Goal: Task Accomplishment & Management: Manage account settings

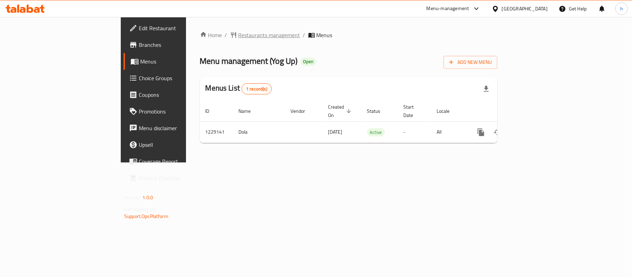
drag, startPoint x: 0, startPoint y: 0, endPoint x: 189, endPoint y: 35, distance: 192.3
click at [238, 35] on span "Restaurants management" at bounding box center [269, 35] width 62 height 8
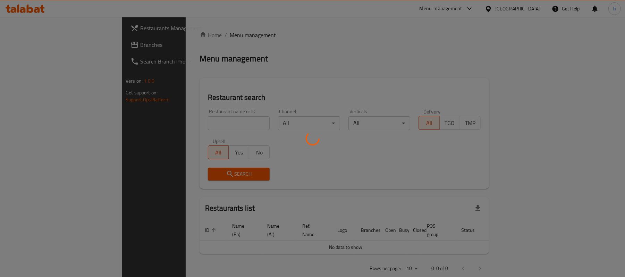
click at [28, 44] on div at bounding box center [312, 138] width 625 height 277
click at [31, 44] on div at bounding box center [312, 138] width 625 height 277
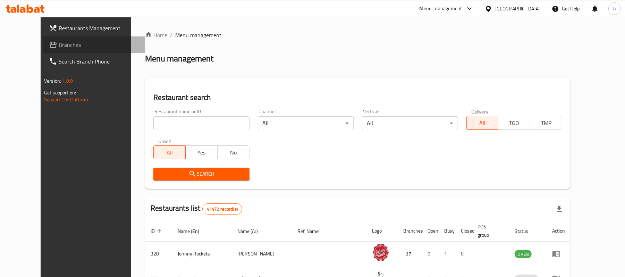
click at [59, 44] on span "Branches" at bounding box center [99, 45] width 81 height 8
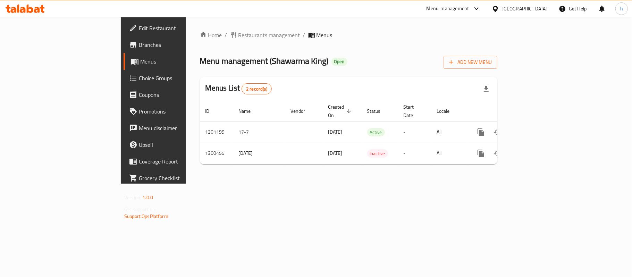
click at [224, 31] on ol "Home / Restaurants management / Menus" at bounding box center [348, 35] width 297 height 8
click at [238, 34] on span "Restaurants management" at bounding box center [269, 35] width 62 height 8
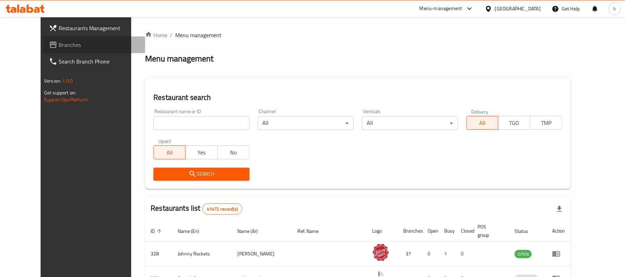
click at [59, 43] on span "Branches" at bounding box center [99, 45] width 81 height 8
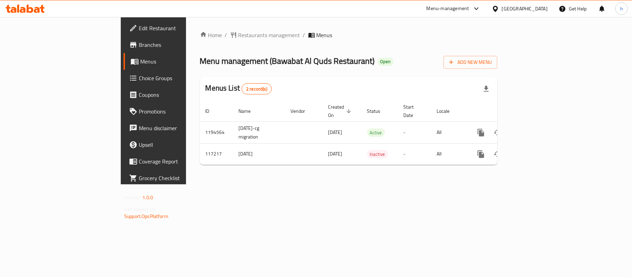
click at [284, 184] on div "Home / Restaurants management / Menus Menu management ( Bawabat Al Quds Restaur…" at bounding box center [348, 100] width 325 height 167
click at [238, 35] on span "Restaurants management" at bounding box center [269, 35] width 62 height 8
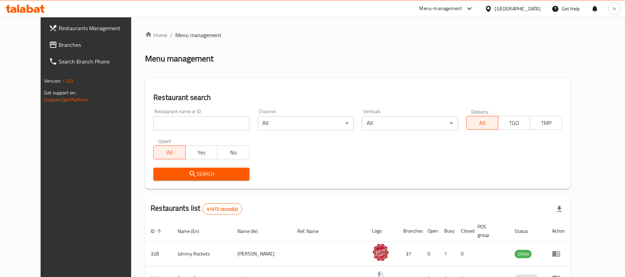
click at [59, 43] on span "Branches" at bounding box center [99, 45] width 81 height 8
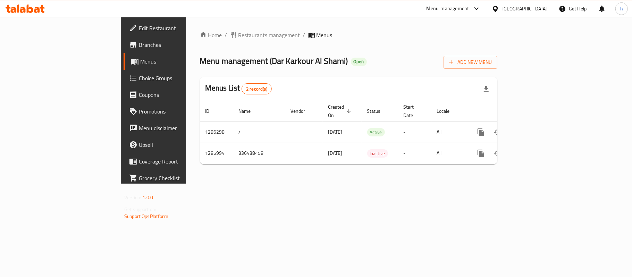
click at [262, 183] on div "Home / Restaurants management / Menus Menu management ( Dar Karkour Al Shami ) …" at bounding box center [348, 100] width 325 height 166
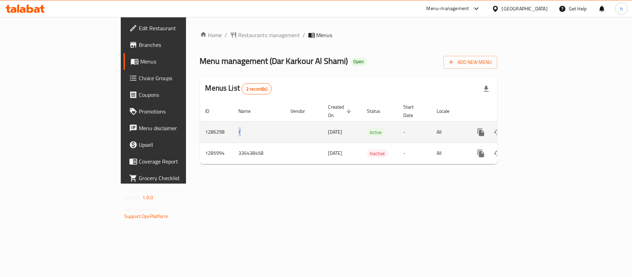
drag, startPoint x: 160, startPoint y: 121, endPoint x: 153, endPoint y: 121, distance: 7.6
click at [233, 121] on td "/" at bounding box center [259, 131] width 52 height 21
click at [233, 124] on td "/" at bounding box center [259, 131] width 52 height 21
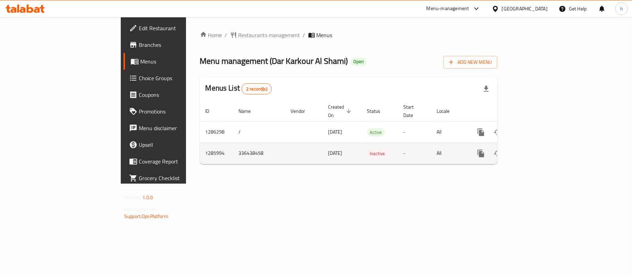
click at [233, 148] on td "336438458" at bounding box center [259, 153] width 52 height 21
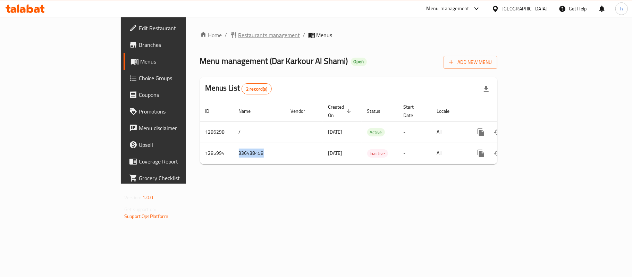
click at [238, 34] on span "Restaurants management" at bounding box center [269, 35] width 62 height 8
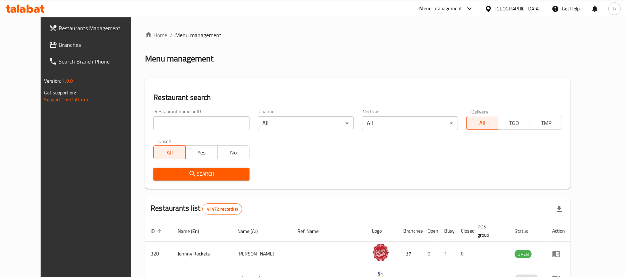
click at [59, 43] on span "Branches" at bounding box center [99, 45] width 81 height 8
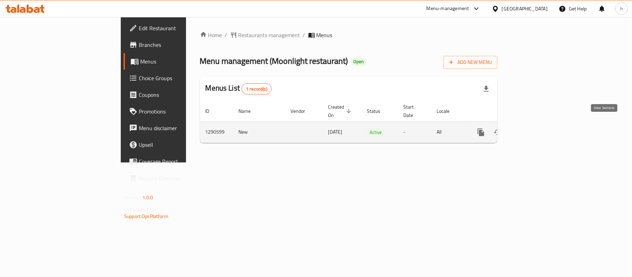
click at [535, 128] on icon "enhanced table" at bounding box center [531, 132] width 8 height 8
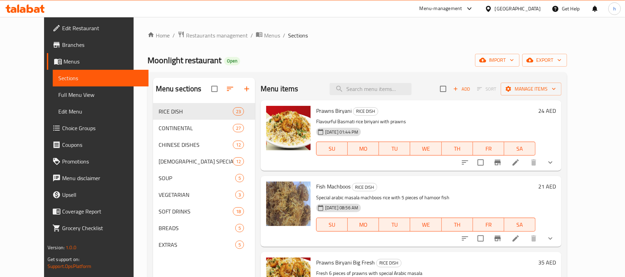
click at [62, 127] on span "Choice Groups" at bounding box center [102, 128] width 81 height 8
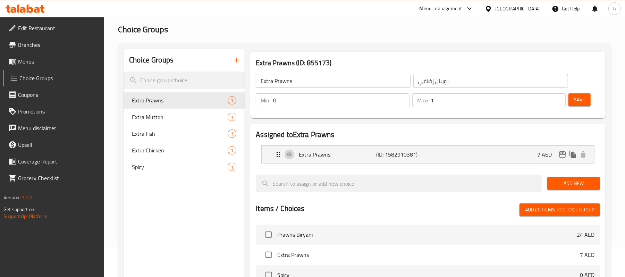
scroll to position [46, 0]
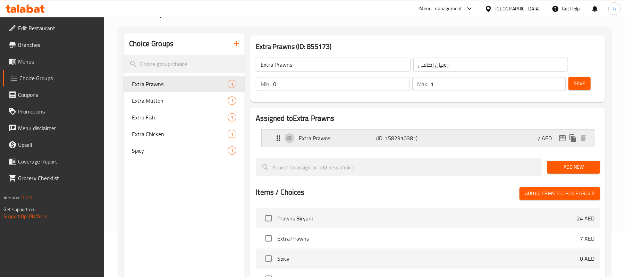
click at [481, 139] on div "Extra Prawns (ID: 1582910381) 7 AED" at bounding box center [429, 137] width 311 height 17
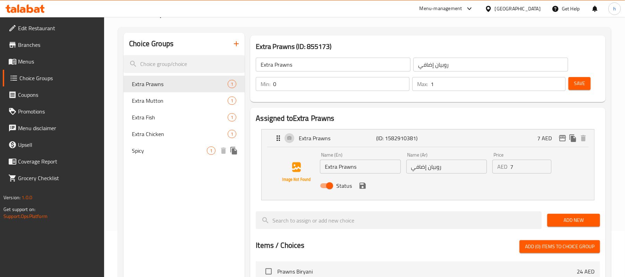
click at [163, 151] on span "Spicy" at bounding box center [169, 150] width 75 height 8
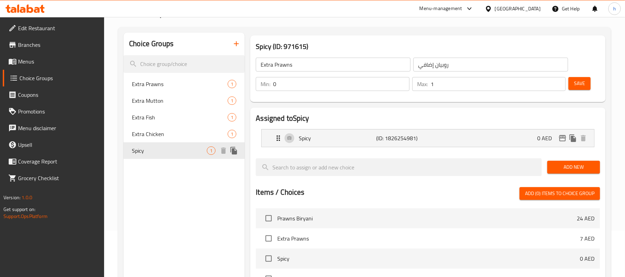
type input "Spicy"
type input "حار"
click at [509, 136] on div "Spicy (ID: 1826254981) 0 AED" at bounding box center [429, 137] width 311 height 17
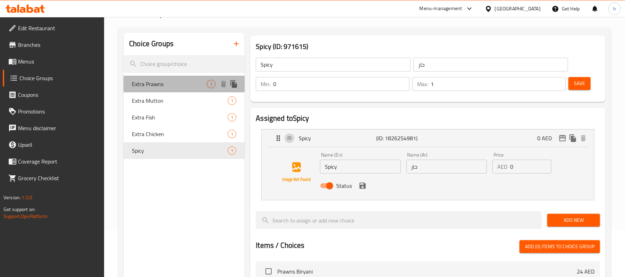
click at [167, 82] on span "Extra Prawns" at bounding box center [169, 84] width 75 height 8
type input "Extra Prawns"
type input "روبيان إضافي"
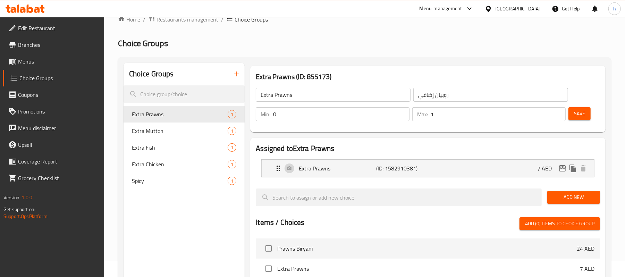
scroll to position [0, 0]
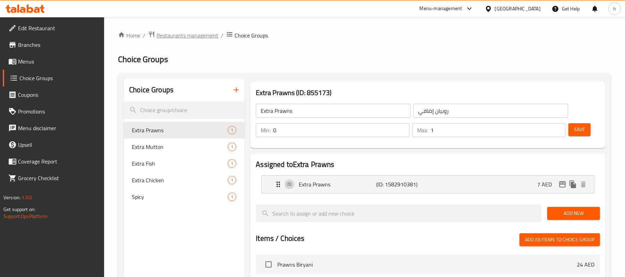
click at [179, 31] on span "Restaurants management" at bounding box center [187, 35] width 62 height 8
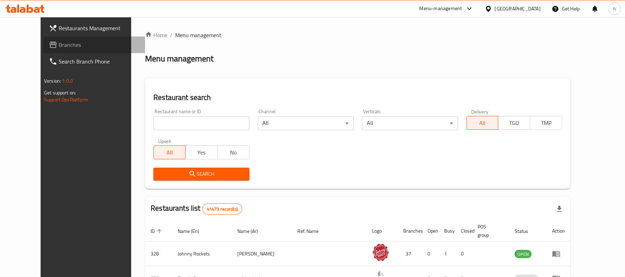
click at [59, 42] on span "Branches" at bounding box center [99, 45] width 81 height 8
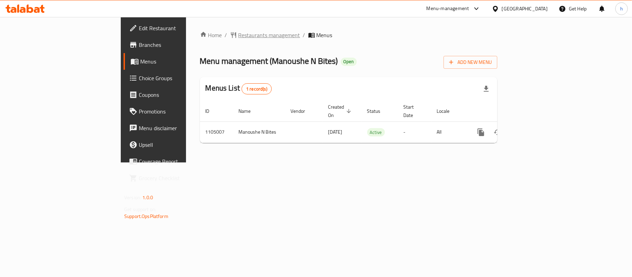
click at [238, 33] on span "Restaurants management" at bounding box center [269, 35] width 62 height 8
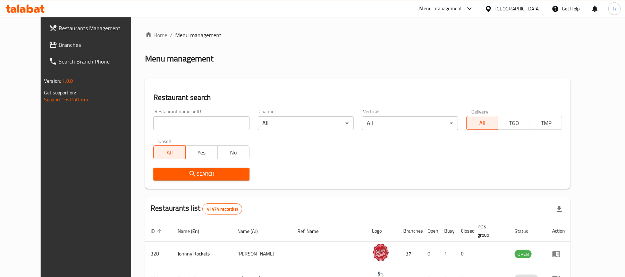
click at [49, 42] on icon at bounding box center [53, 45] width 8 height 8
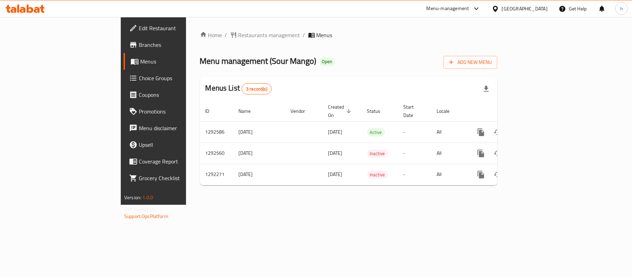
click at [262, 205] on div "Home / Restaurants management / Menus Menu management ( Sour Mango ) Open Add N…" at bounding box center [348, 111] width 325 height 188
click at [514, 7] on div "[GEOGRAPHIC_DATA]" at bounding box center [525, 9] width 46 height 8
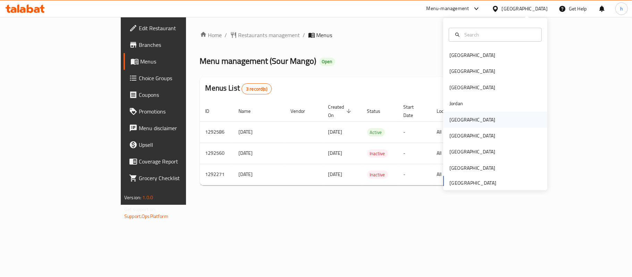
click at [454, 119] on div "[GEOGRAPHIC_DATA]" at bounding box center [472, 120] width 46 height 8
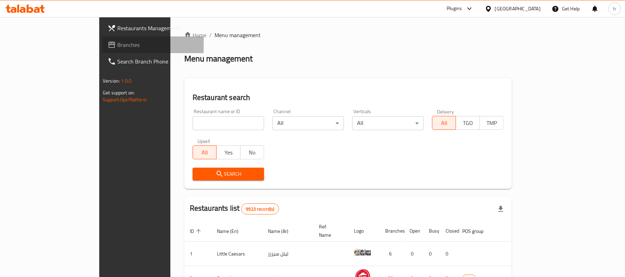
click at [117, 45] on span "Branches" at bounding box center [157, 45] width 81 height 8
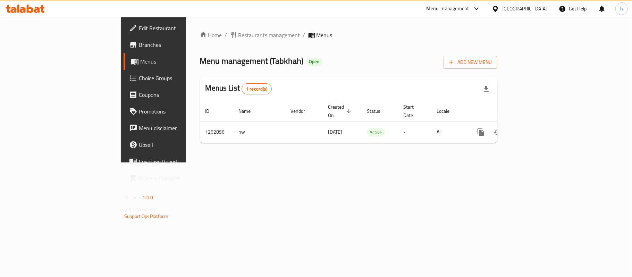
click at [346, 46] on div "Home / Restaurants management / Menus Menu management ( Tabkhah ) Open Add New …" at bounding box center [348, 90] width 297 height 118
click at [534, 7] on div "[GEOGRAPHIC_DATA]" at bounding box center [525, 9] width 46 height 8
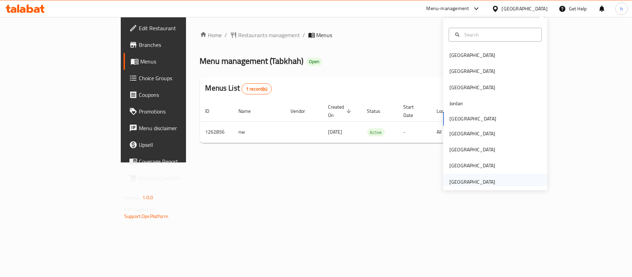
click at [487, 179] on div "[GEOGRAPHIC_DATA]" at bounding box center [472, 182] width 46 height 8
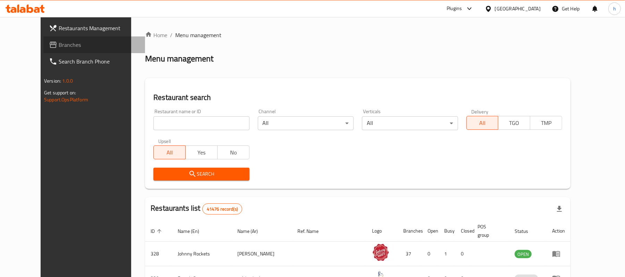
click at [49, 46] on icon at bounding box center [53, 45] width 8 height 8
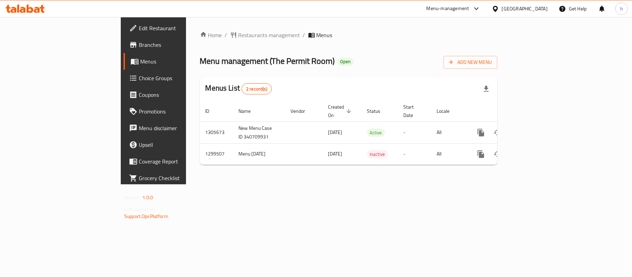
click at [240, 184] on div "Home / Restaurants management / Menus Menu management ( The Permit Room ) Open …" at bounding box center [348, 100] width 325 height 167
